Goal: Navigation & Orientation: Find specific page/section

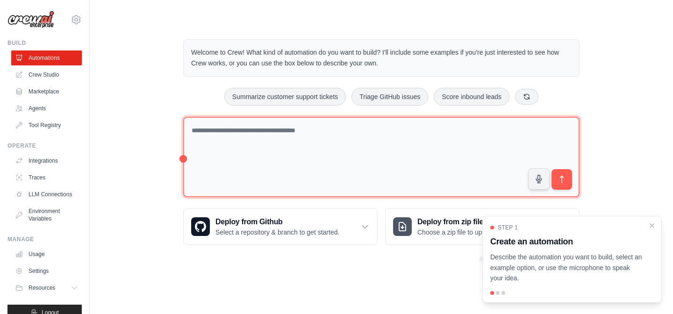
click at [310, 173] on textarea at bounding box center [381, 157] width 396 height 81
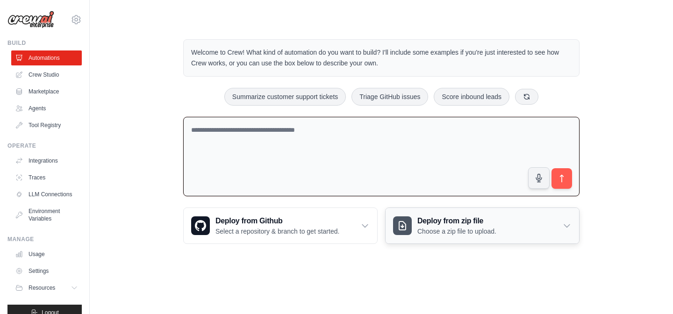
click at [563, 224] on icon at bounding box center [566, 225] width 9 height 9
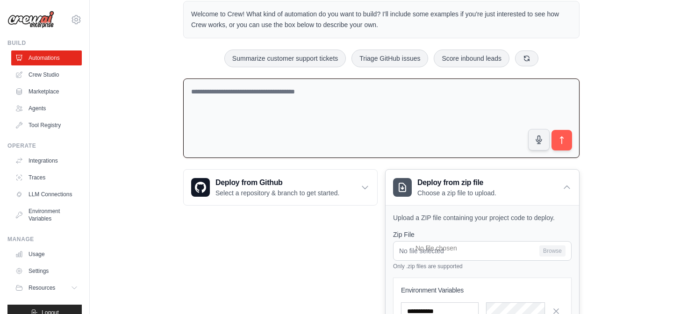
scroll to position [41, 0]
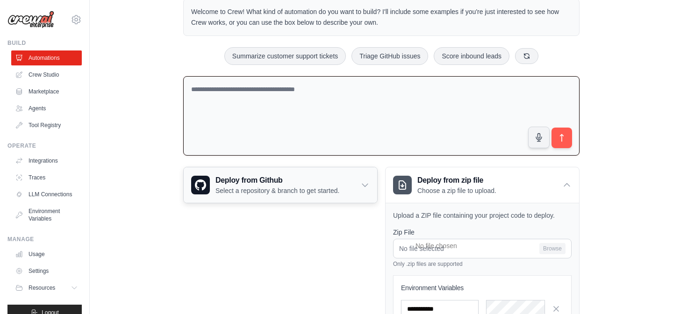
click at [361, 186] on icon at bounding box center [364, 184] width 9 height 9
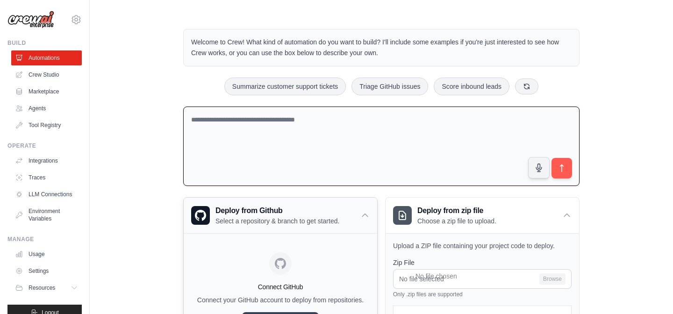
scroll to position [0, 0]
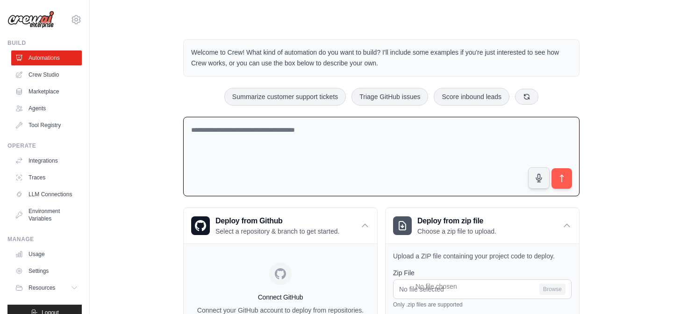
click at [402, 162] on textarea at bounding box center [381, 157] width 396 height 80
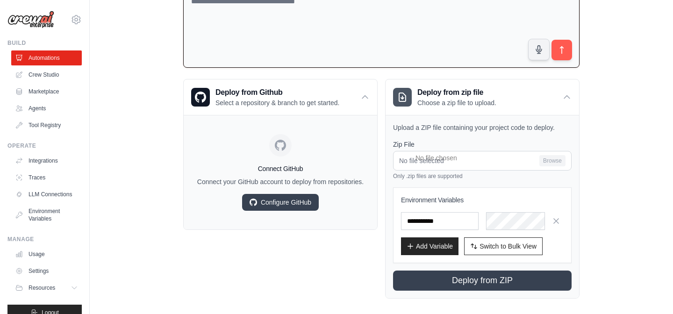
scroll to position [137, 0]
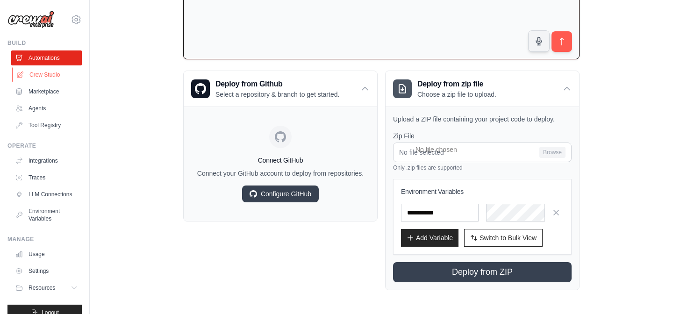
click at [50, 76] on link "Crew Studio" at bounding box center [47, 74] width 71 height 15
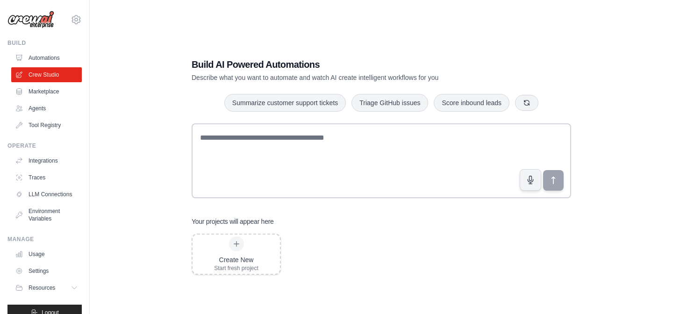
scroll to position [19, 0]
